Goal: Information Seeking & Learning: Learn about a topic

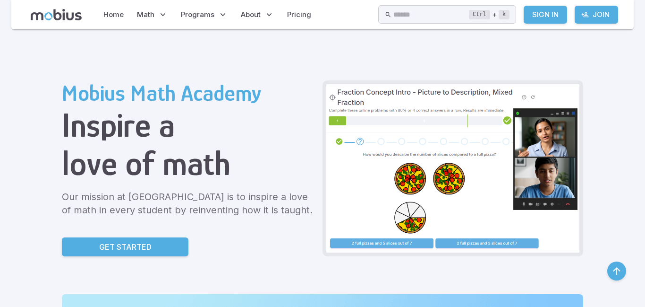
scroll to position [536, 0]
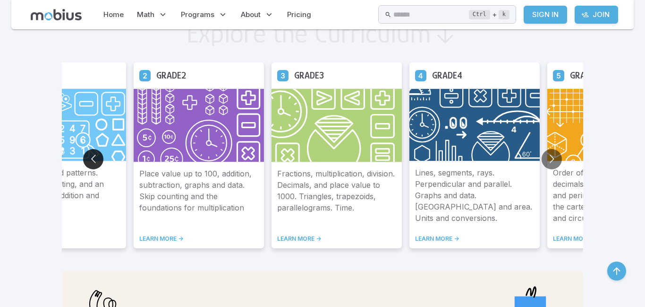
click at [83, 157] on button "Go to previous slide" at bounding box center [93, 159] width 20 height 20
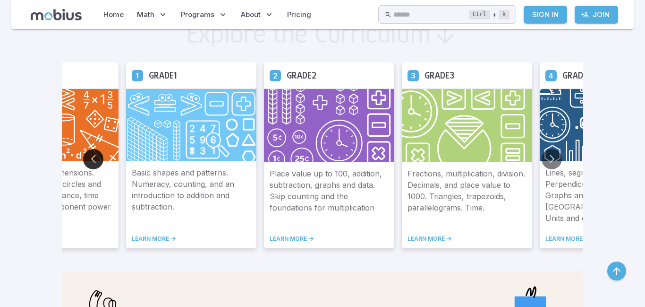
click at [83, 157] on button "Go to previous slide" at bounding box center [93, 159] width 20 height 20
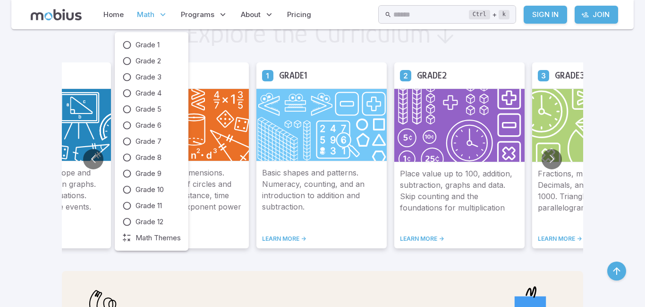
click at [148, 15] on span "Math" at bounding box center [145, 14] width 17 height 10
click at [155, 239] on span "Math Themes" at bounding box center [158, 237] width 45 height 10
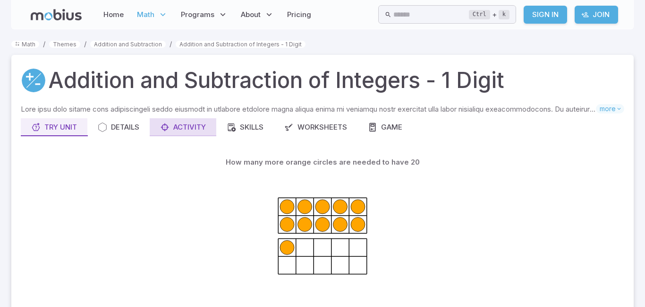
click at [190, 128] on div "Activity" at bounding box center [183, 127] width 46 height 10
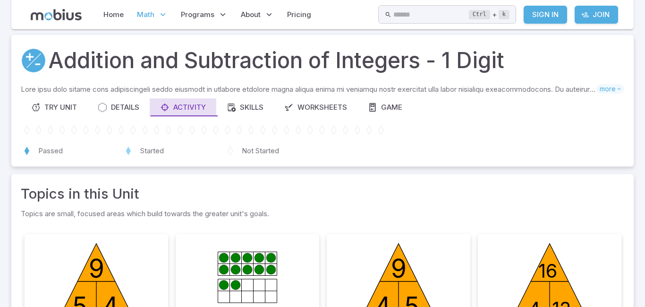
scroll to position [19, 0]
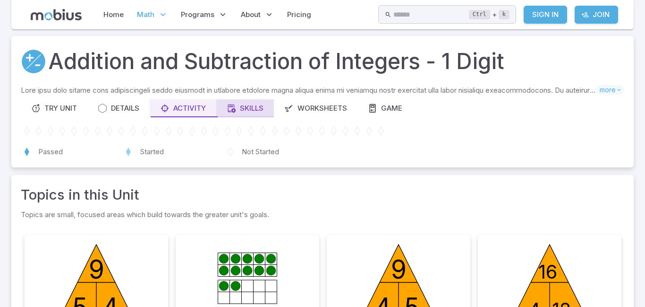
click at [264, 111] on div "Skills" at bounding box center [245, 108] width 37 height 10
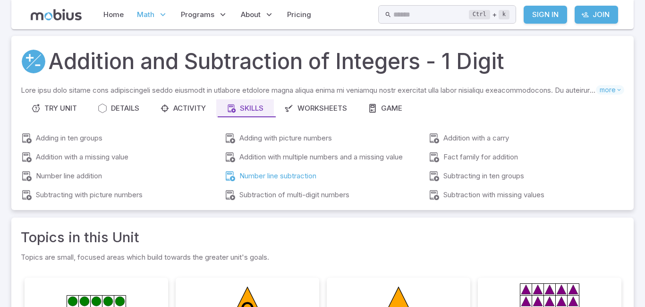
click at [315, 173] on link "Number line subtraction" at bounding box center [322, 175] width 196 height 11
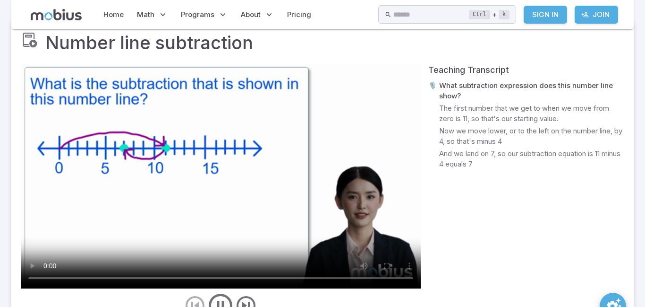
click at [270, 175] on video at bounding box center [221, 175] width 400 height 225
click at [383, 127] on video at bounding box center [221, 175] width 400 height 225
